Goal: Information Seeking & Learning: Learn about a topic

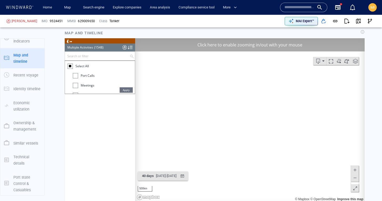
scroll to position [22279, 0]
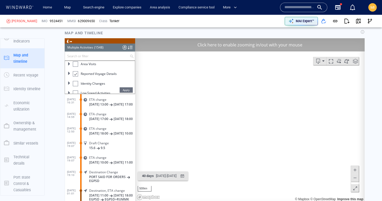
drag, startPoint x: 276, startPoint y: 161, endPoint x: 252, endPoint y: 117, distance: 50.0
click at [254, 117] on canvas "Map" at bounding box center [250, 119] width 230 height 163
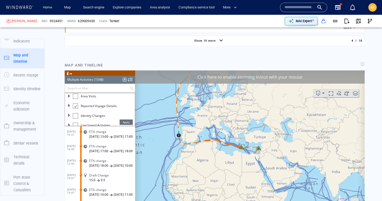
scroll to position [693, 0]
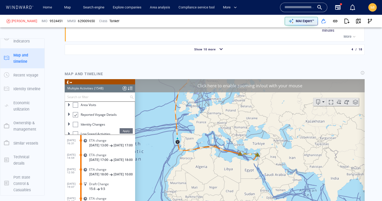
click at [253, 86] on div "Click here to enable zooming in/out with your mouse" at bounding box center [250, 85] width 230 height 13
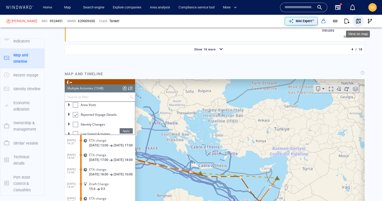
click at [359, 22] on span "button" at bounding box center [358, 20] width 5 height 5
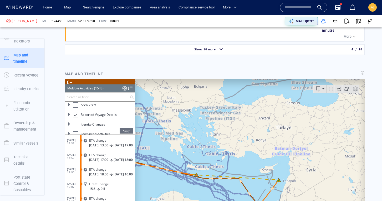
drag, startPoint x: 258, startPoint y: 151, endPoint x: 258, endPoint y: 127, distance: 23.2
click at [258, 127] on canvas "Map" at bounding box center [250, 160] width 230 height 163
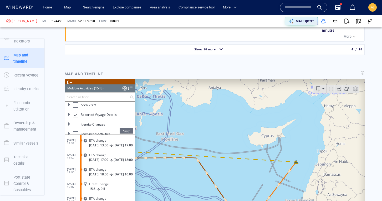
drag, startPoint x: 256, startPoint y: 173, endPoint x: 262, endPoint y: 139, distance: 35.0
click at [262, 139] on canvas "Map" at bounding box center [250, 160] width 230 height 163
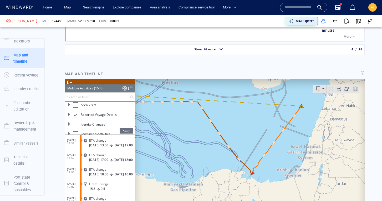
drag, startPoint x: 261, startPoint y: 143, endPoint x: 259, endPoint y: 121, distance: 22.4
click at [259, 121] on canvas "Map" at bounding box center [250, 160] width 230 height 163
